Goal: Book appointment/travel/reservation

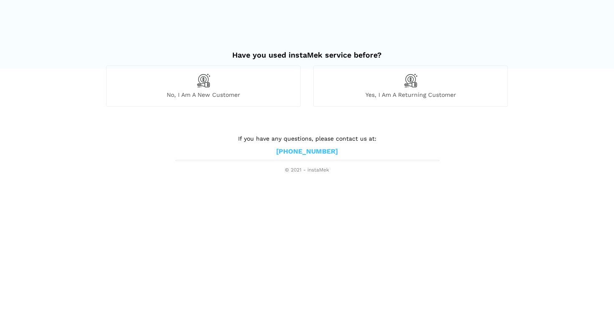
click at [363, 90] on div "Yes, I am a returning customer" at bounding box center [410, 86] width 195 height 41
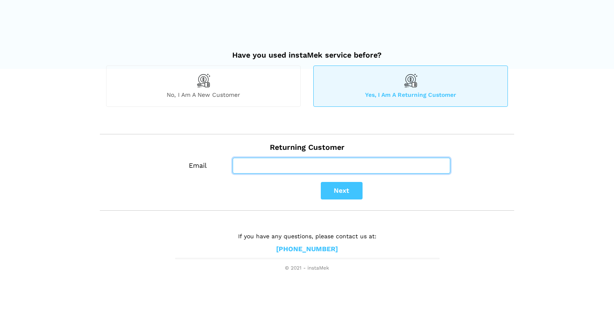
click at [341, 165] on input "Email" at bounding box center [342, 166] width 218 height 16
type input "[PERSON_NAME][EMAIL_ADDRESS][DOMAIN_NAME]"
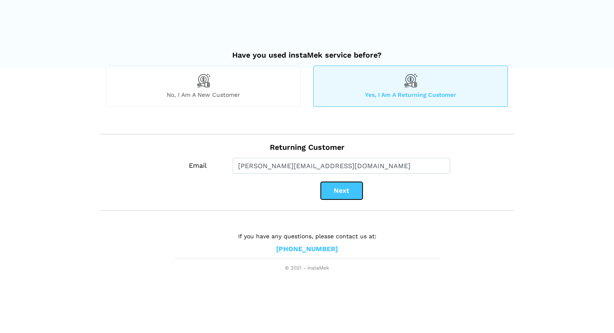
click at [341, 183] on button "Next" at bounding box center [342, 191] width 42 height 18
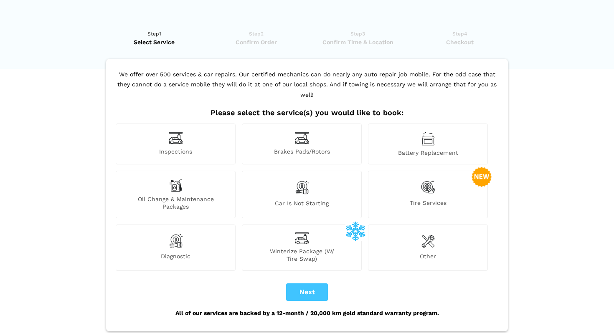
click at [404, 186] on div "Tire Services" at bounding box center [428, 195] width 120 height 48
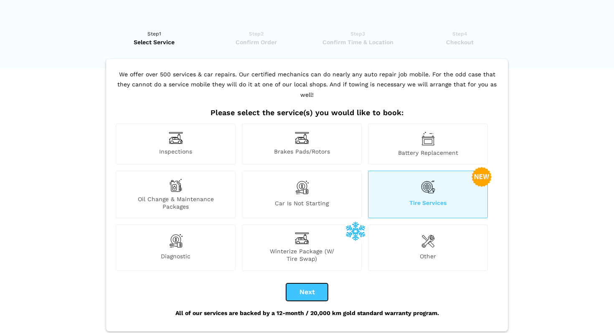
click at [306, 286] on button "Next" at bounding box center [307, 293] width 42 height 18
checkbox input "true"
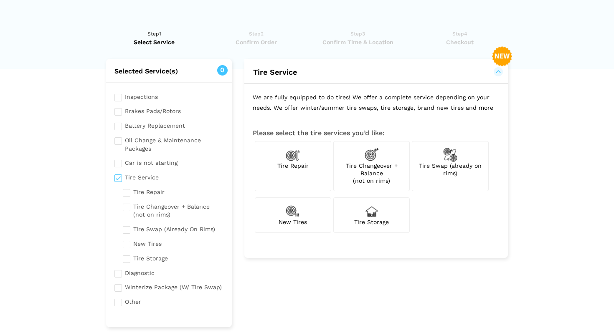
click at [464, 174] on div "Tire Swap (already on rims)" at bounding box center [450, 166] width 76 height 51
checkbox input "true"
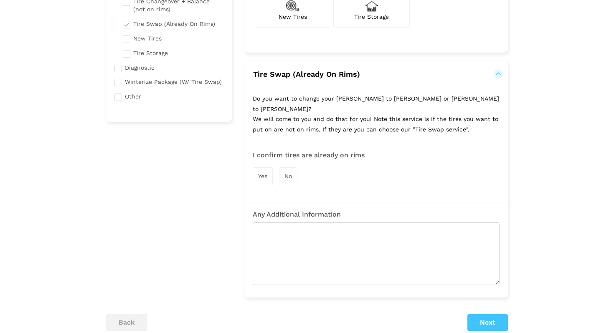
scroll to position [206, 0]
click at [266, 172] on span "Yes" at bounding box center [262, 175] width 9 height 7
click at [487, 315] on button "Next" at bounding box center [487, 323] width 41 height 17
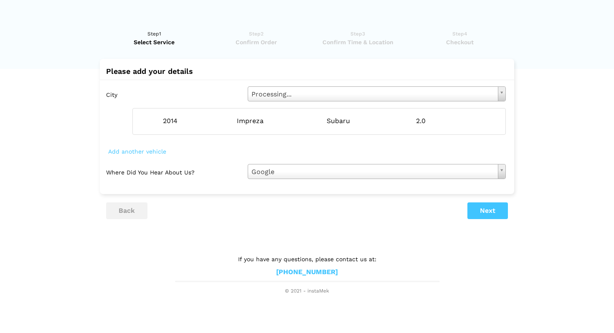
scroll to position [0, 0]
click at [490, 213] on button "Next" at bounding box center [487, 211] width 41 height 17
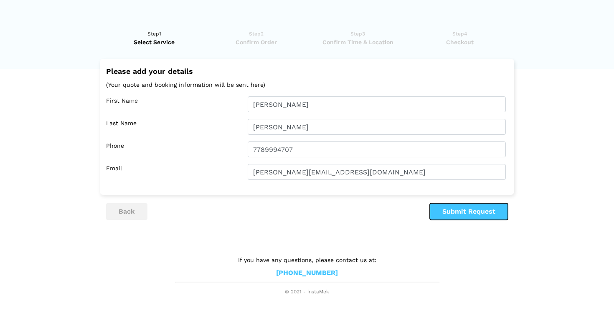
click at [490, 213] on button "Submit Request" at bounding box center [469, 211] width 78 height 17
